Goal: Task Accomplishment & Management: Use online tool/utility

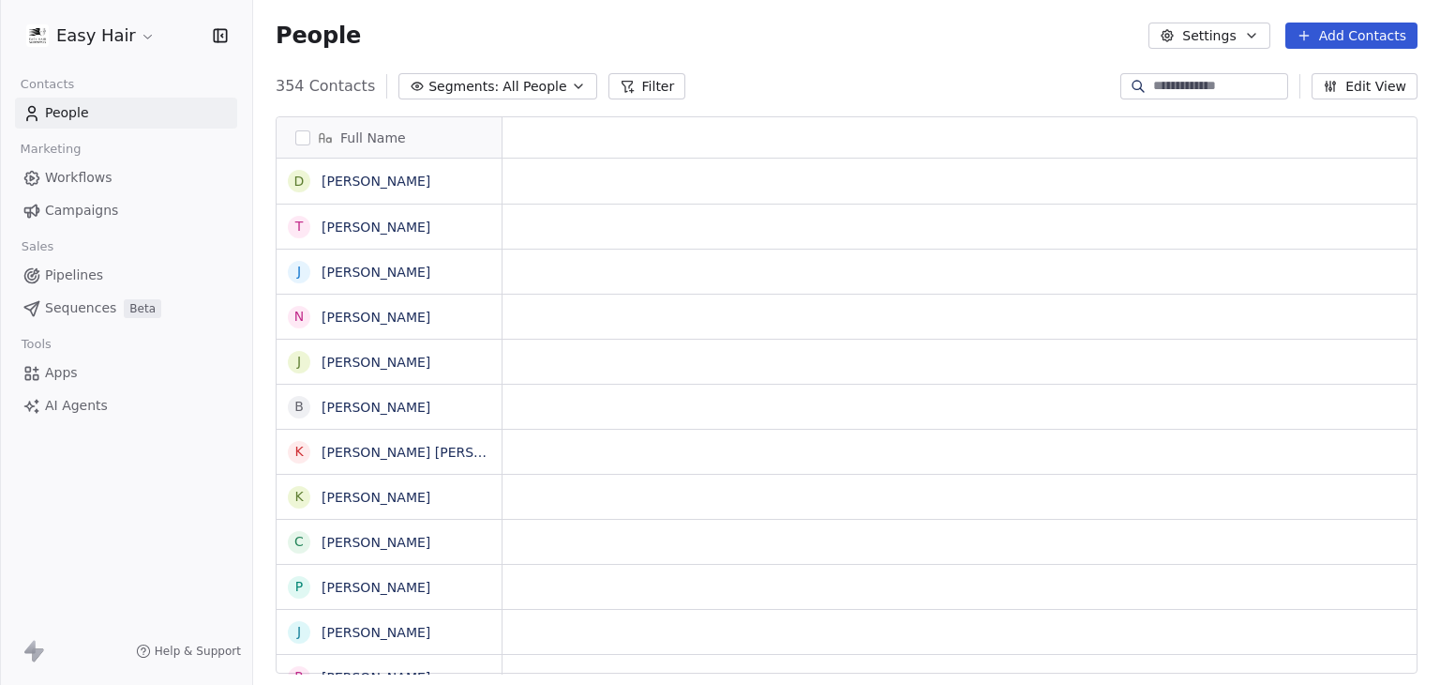
scroll to position [15, 15]
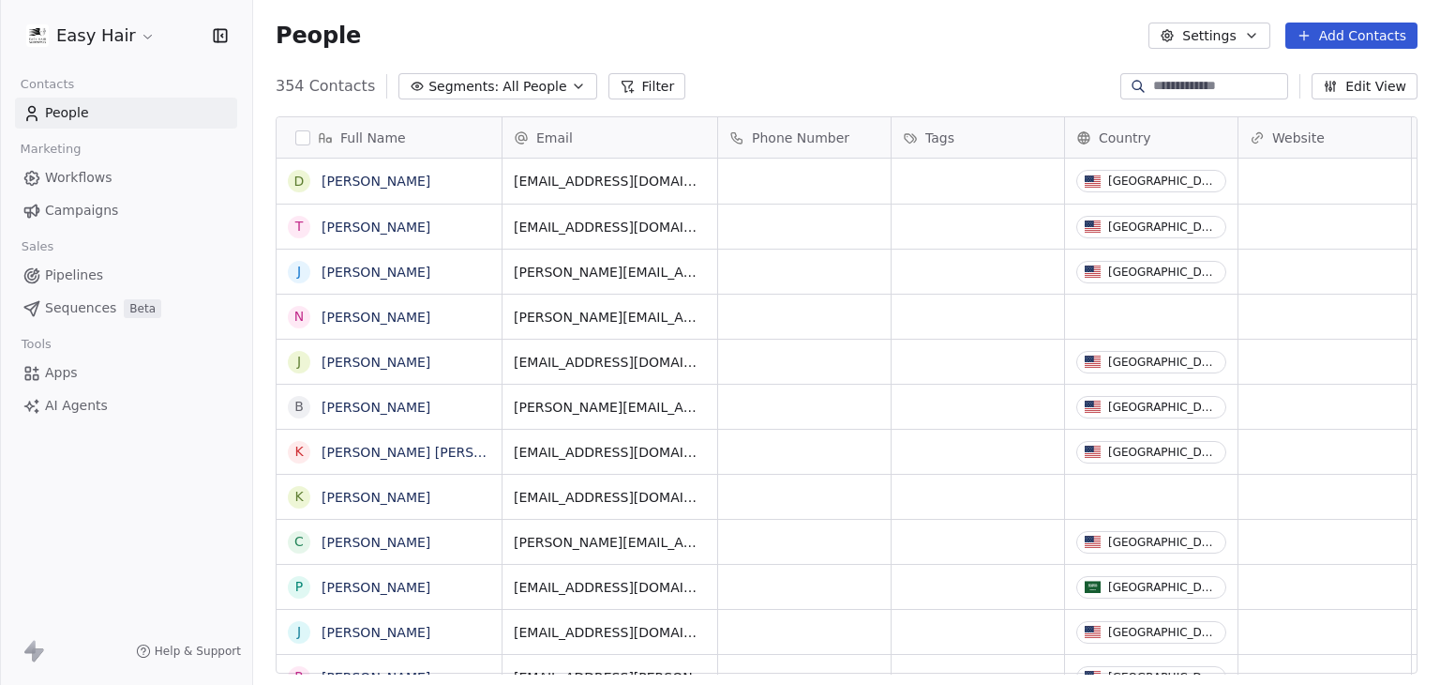
click at [74, 38] on html "Easy Hair Contacts People Marketing Workflows Campaigns Sales Pipelines Sequenc…" at bounding box center [720, 342] width 1440 height 685
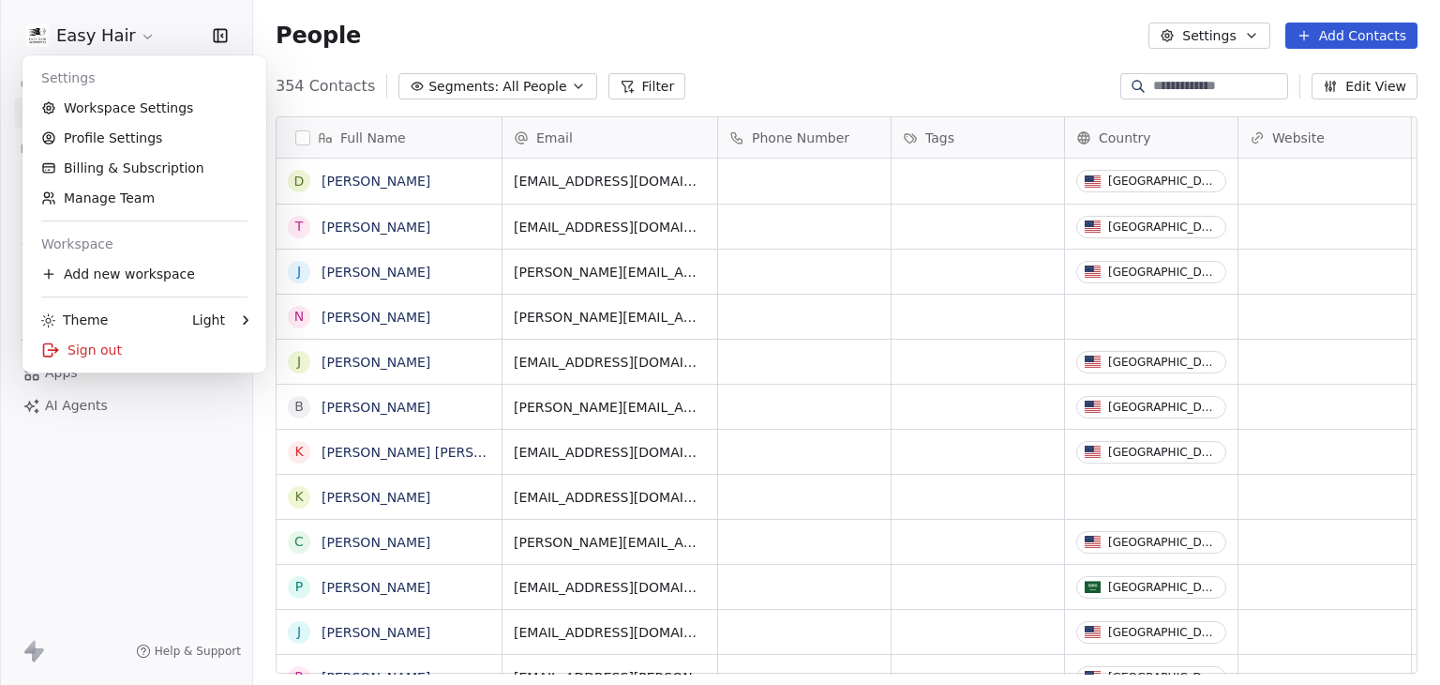
click at [382, 55] on html "Easy Hair Contacts People Marketing Workflows Campaigns Sales Pipelines Sequenc…" at bounding box center [720, 342] width 1440 height 685
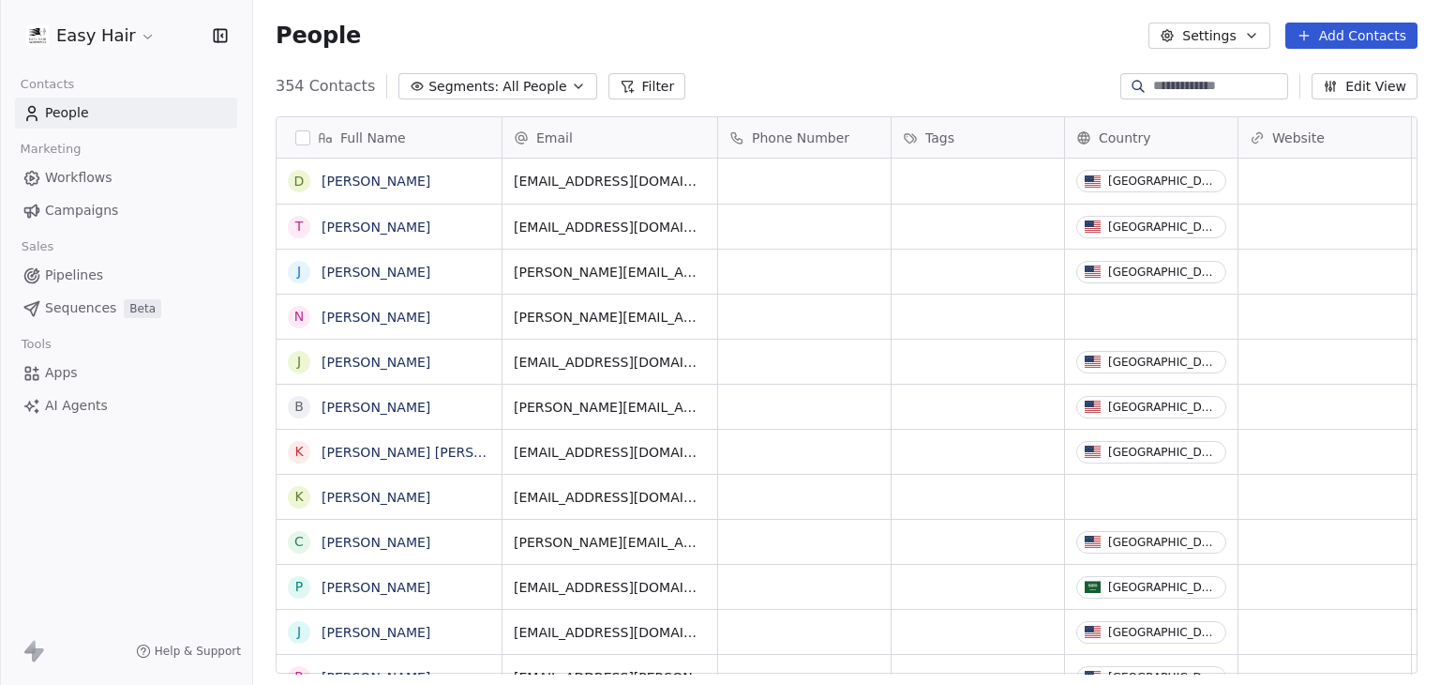
click at [75, 402] on span "AI Agents" at bounding box center [76, 406] width 63 height 20
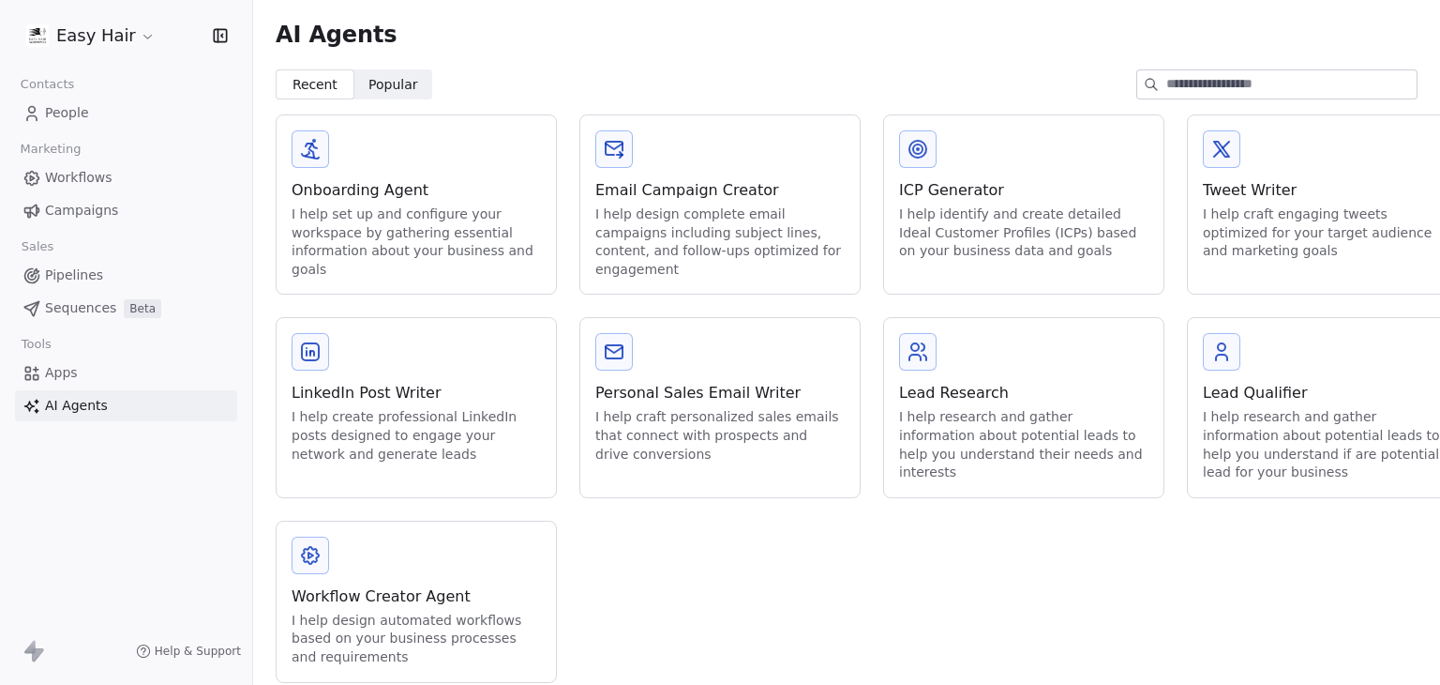
click at [341, 596] on div "Workflow Creator Agent" at bounding box center [416, 596] width 249 height 23
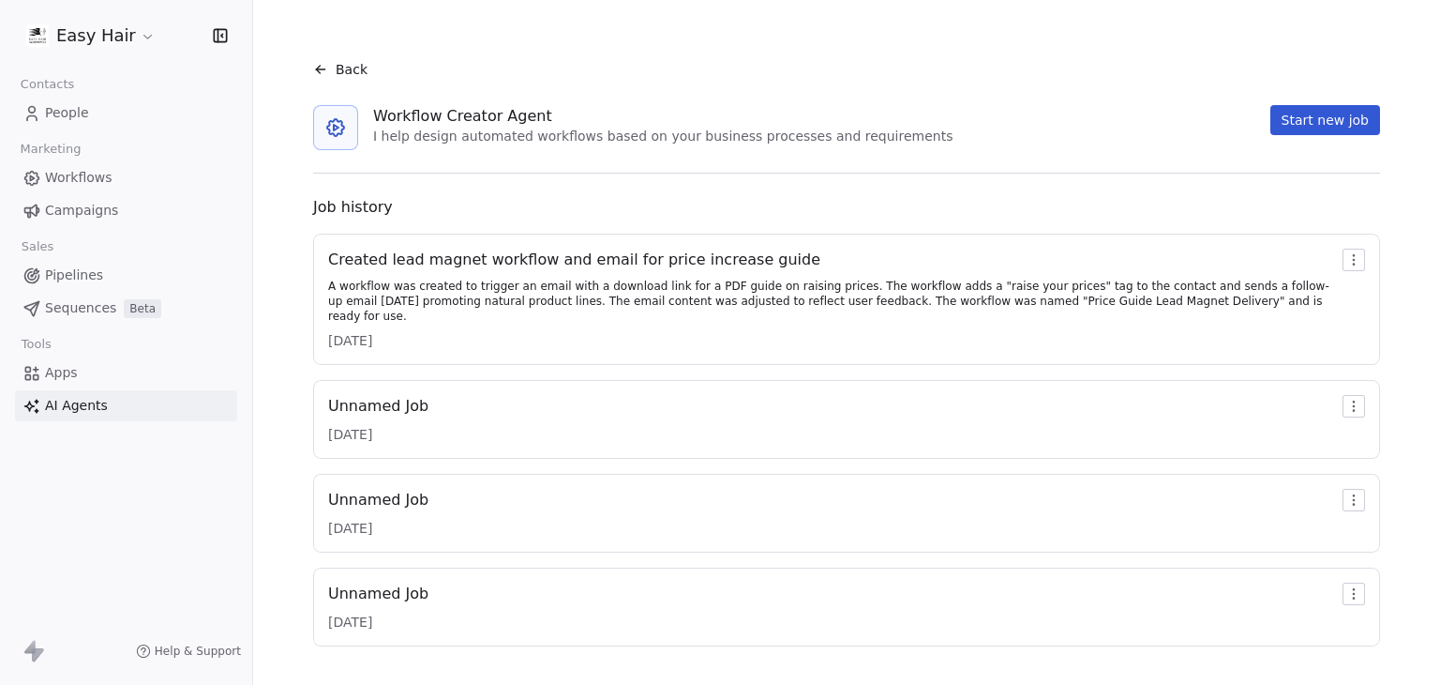
click at [1338, 257] on html "Easy Hair Contacts People Marketing Workflows Campaigns Sales Pipelines Sequenc…" at bounding box center [720, 342] width 1440 height 685
click at [996, 291] on html "Easy Hair Contacts People Marketing Workflows Campaigns Sales Pipelines Sequenc…" at bounding box center [720, 342] width 1440 height 685
click at [511, 258] on div "Created lead magnet workflow and email for price increase guide" at bounding box center [831, 260] width 1007 height 23
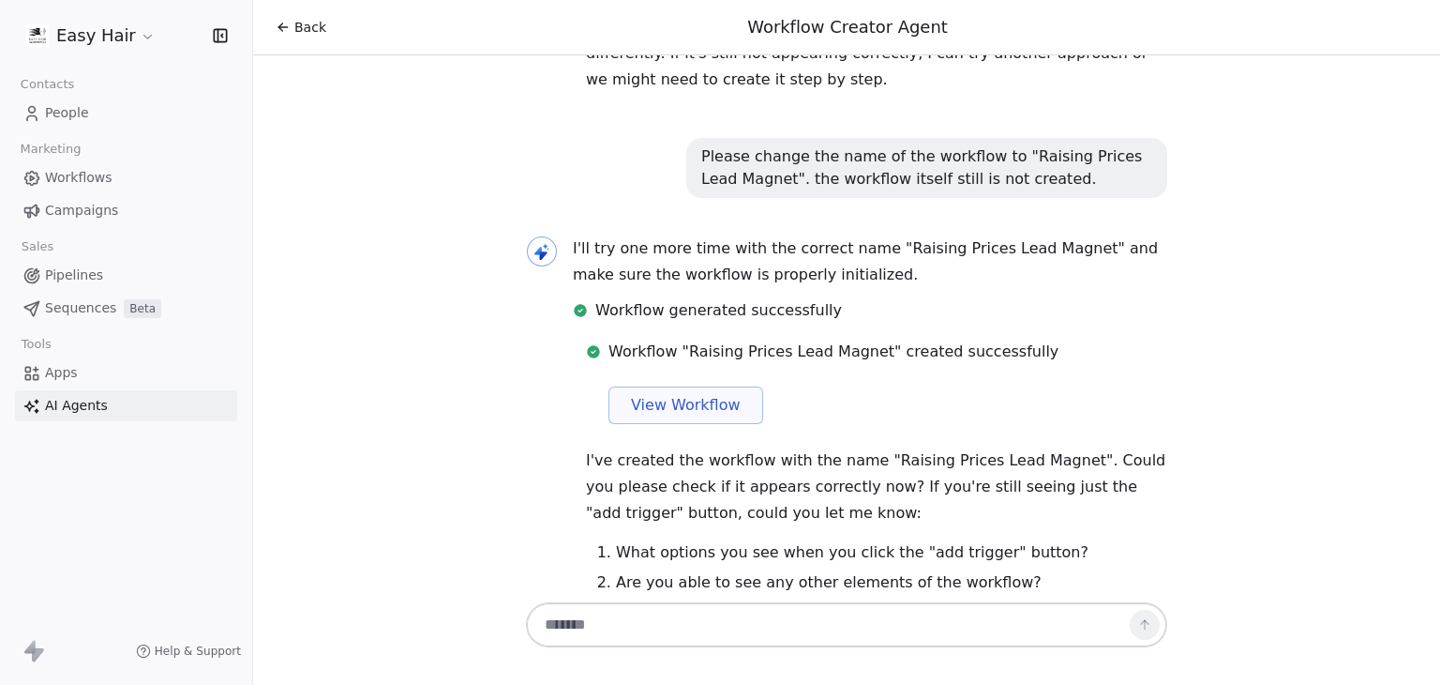
scroll to position [6866, 0]
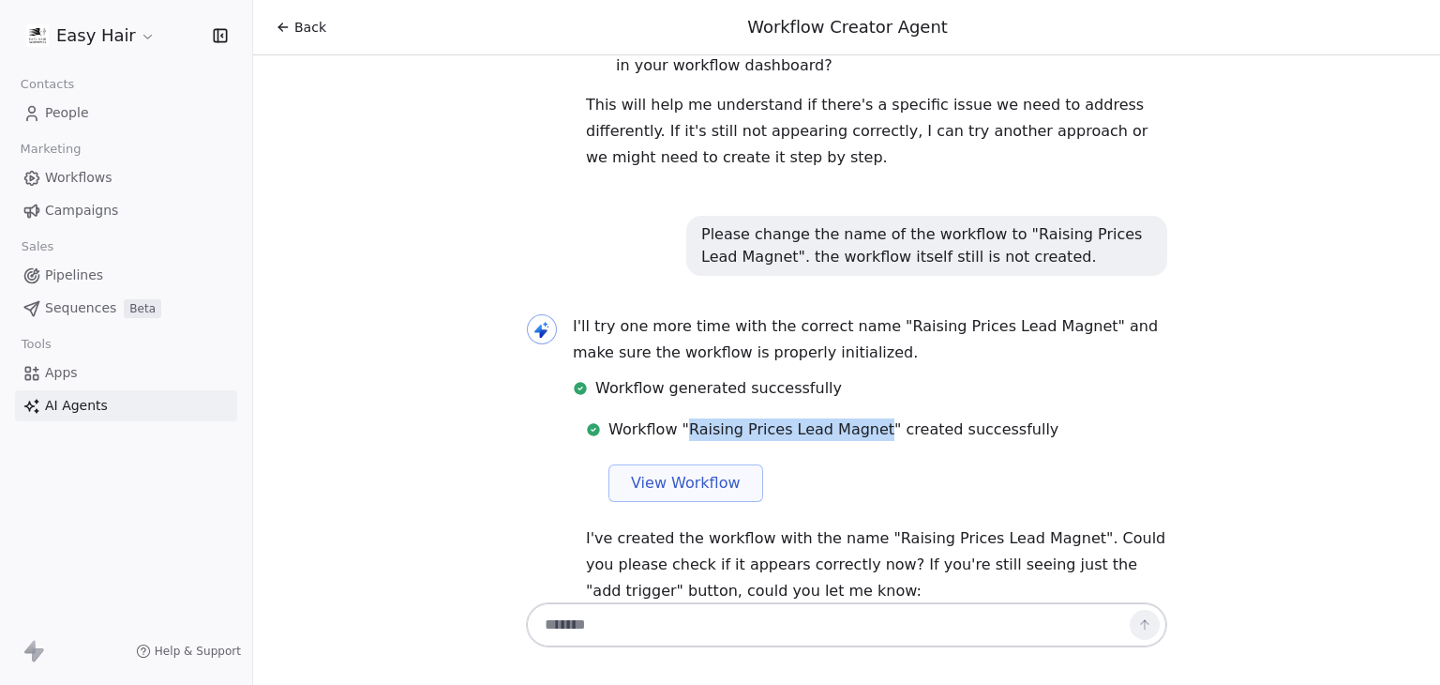
drag, startPoint x: 678, startPoint y: 343, endPoint x: 861, endPoint y: 346, distance: 182.9
click at [861, 418] on span "Workflow "Raising Prices Lead Magnet" created successfully" at bounding box center [834, 429] width 450 height 23
copy span "Raising Prices Lead Magnet"
click at [95, 178] on span "Workflows" at bounding box center [79, 178] width 68 height 20
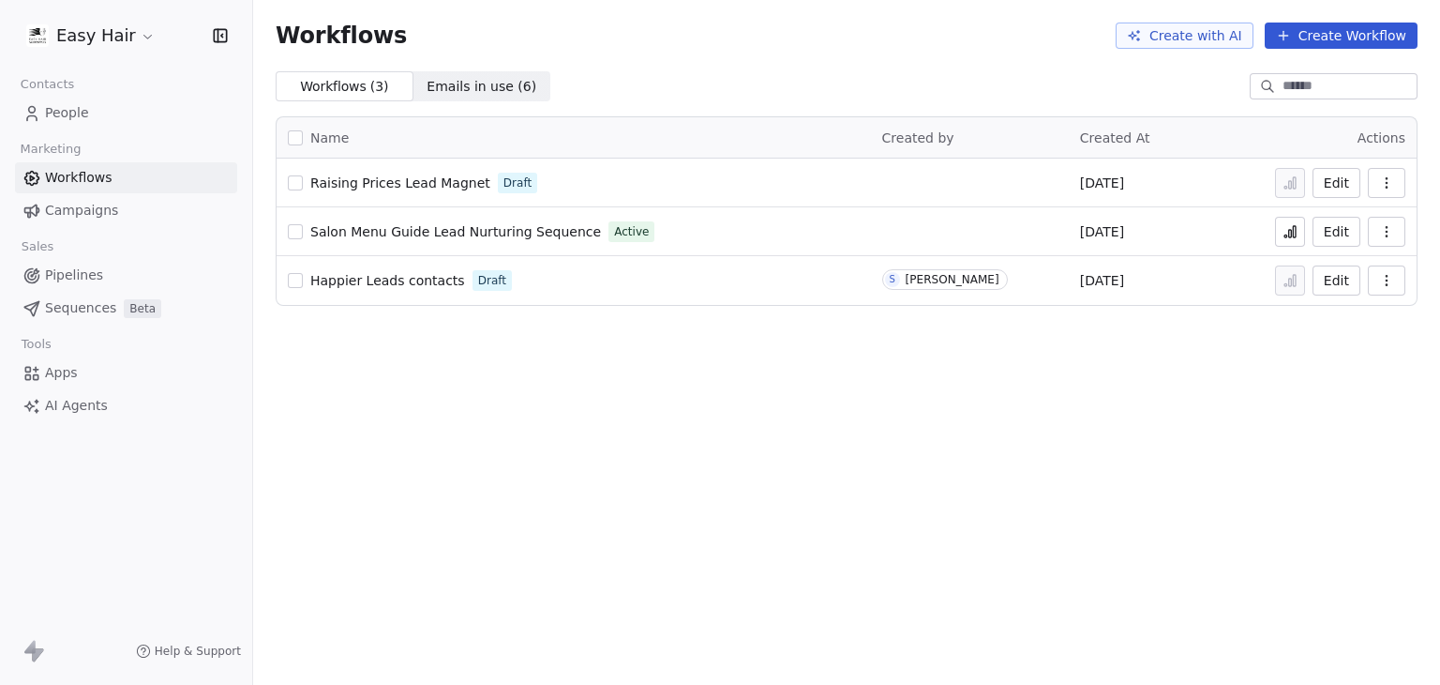
click at [124, 112] on link "People" at bounding box center [126, 113] width 222 height 31
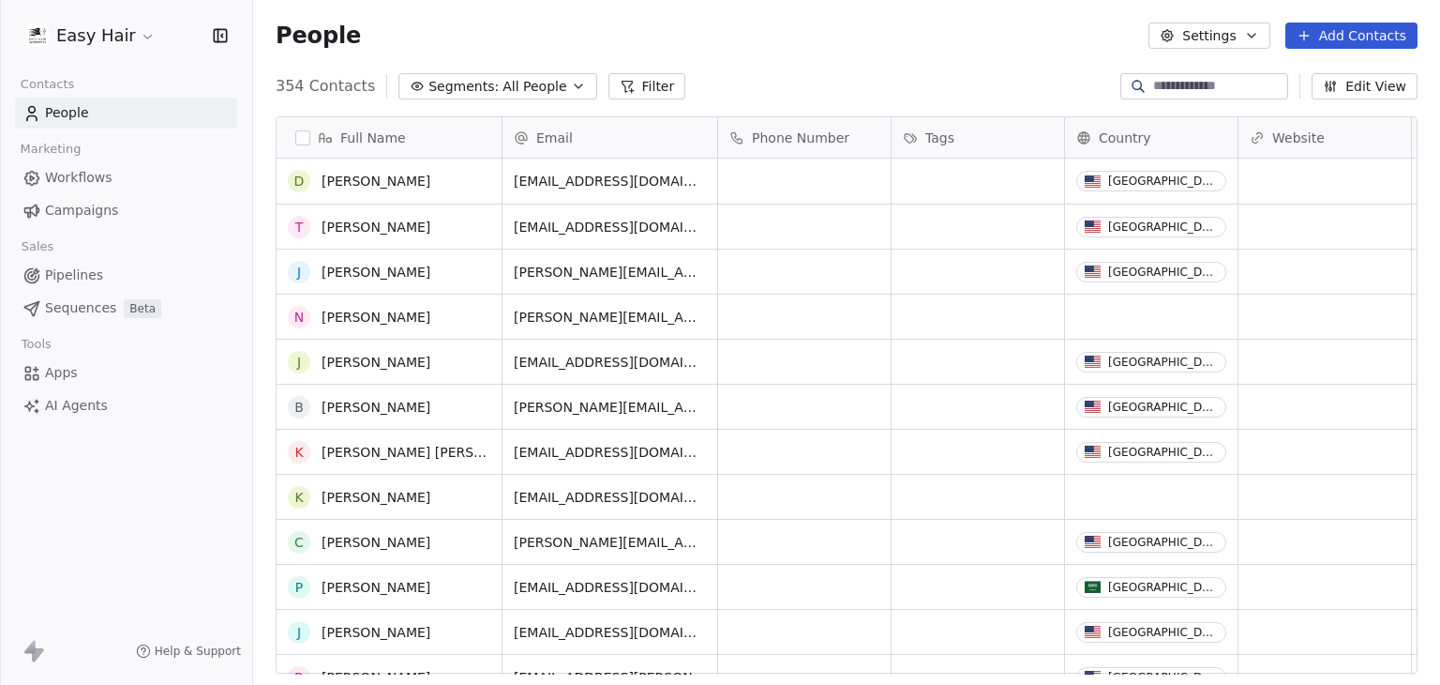
scroll to position [469, 0]
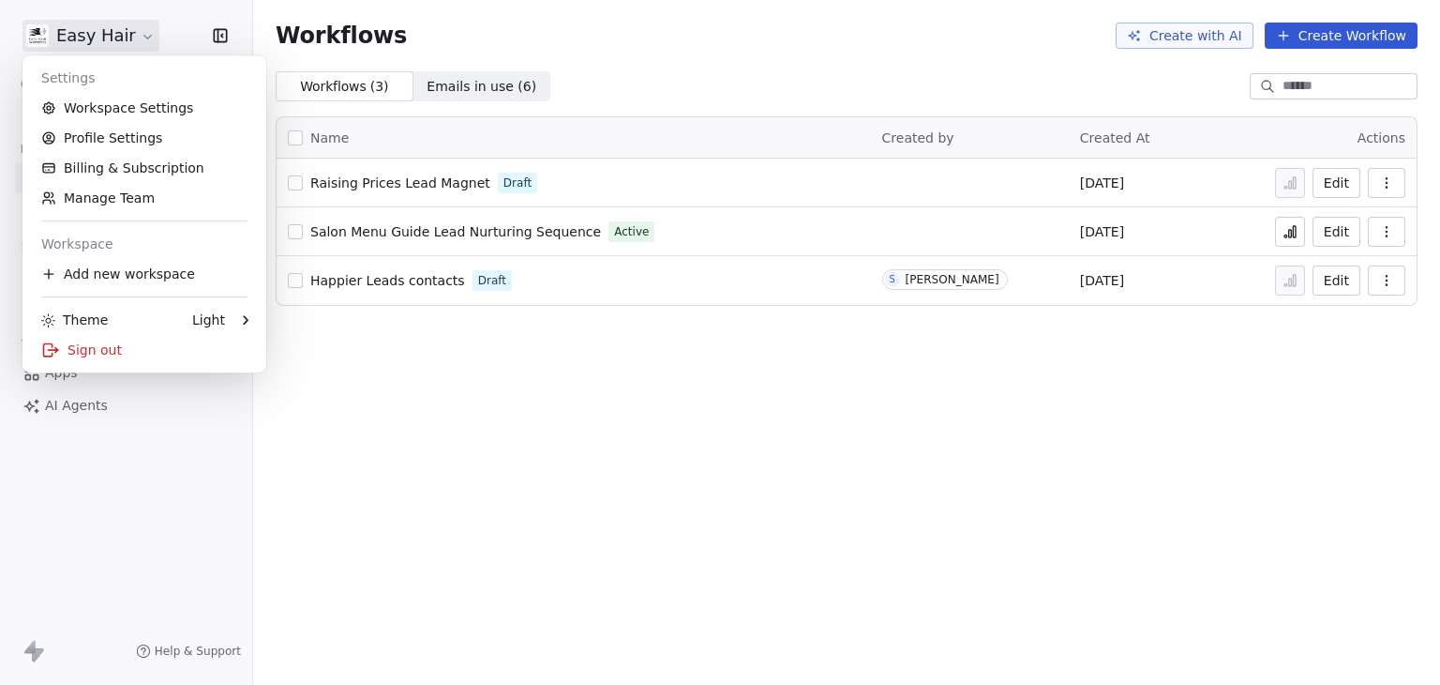
click at [92, 40] on html "Easy Hair Contacts People Marketing Workflows Campaigns Sales Pipelines Sequenc…" at bounding box center [720, 342] width 1440 height 685
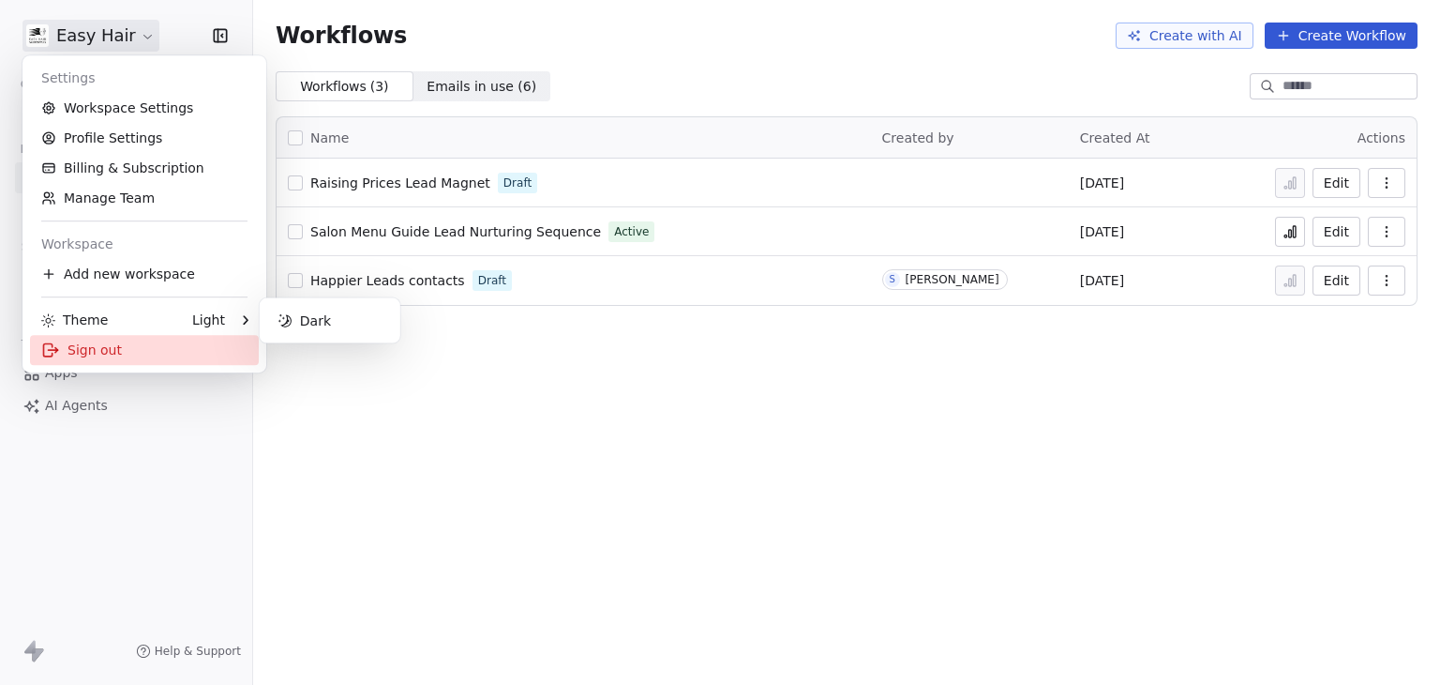
click at [83, 359] on div "Sign out" at bounding box center [144, 350] width 229 height 30
